Goal: Find specific page/section: Find specific page/section

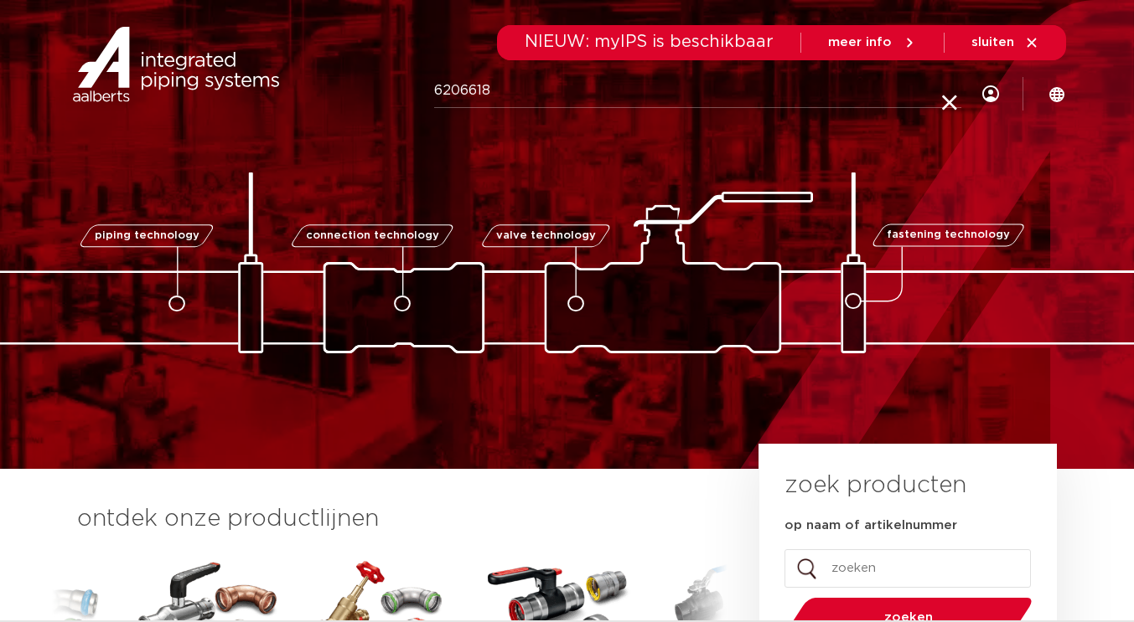
type input "6206618"
click button "Zoeken" at bounding box center [0, 0] width 0 height 0
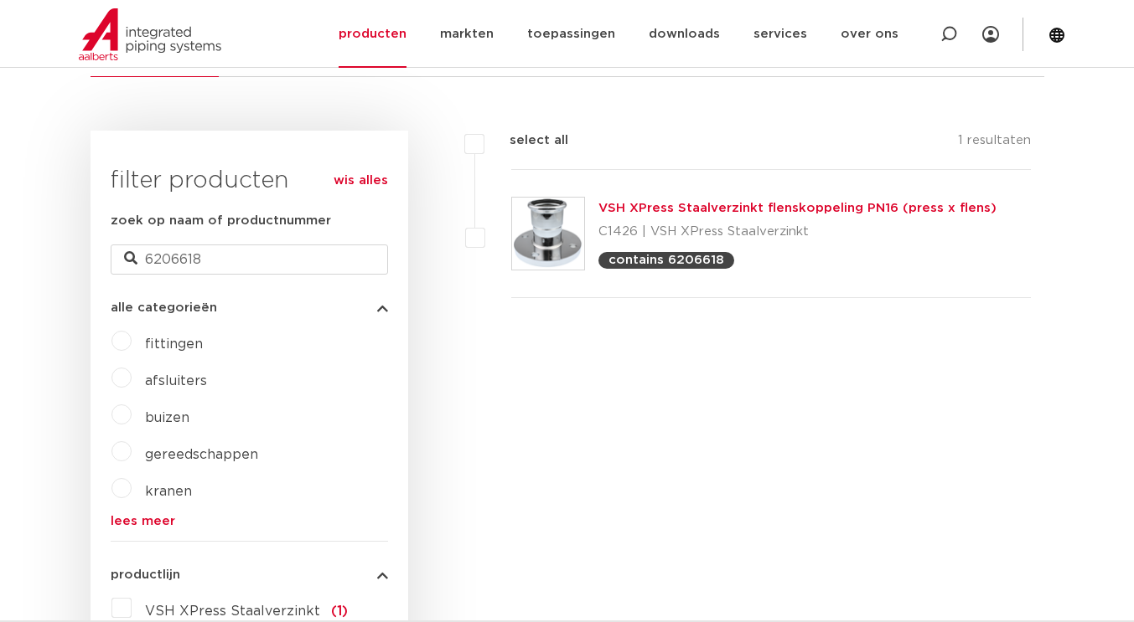
scroll to position [363, 0]
click at [703, 207] on link "VSH XPress Staalverzinkt flenskoppeling PN16 (press x flens)" at bounding box center [797, 209] width 398 height 13
